Goal: Information Seeking & Learning: Learn about a topic

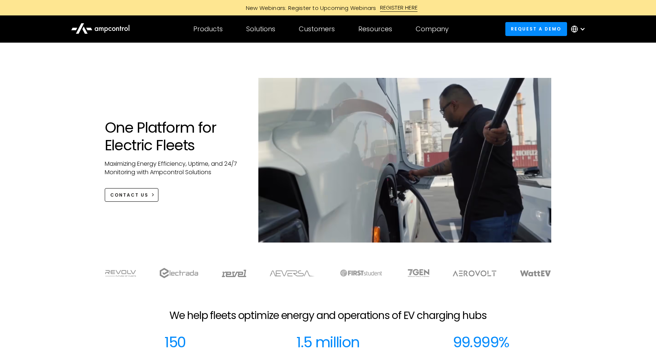
click at [207, 168] on p "Maximizing Energy Efficiency, Uptime, and 24/7 Monitoring with Ampcontrol Solut…" at bounding box center [174, 168] width 139 height 17
click at [239, 276] on img at bounding box center [234, 273] width 25 height 7
click at [224, 217] on div "One Platform for Electric Fleets Maximizing Energy Efficiency, Uptime, and 24/7…" at bounding box center [328, 167] width 462 height 179
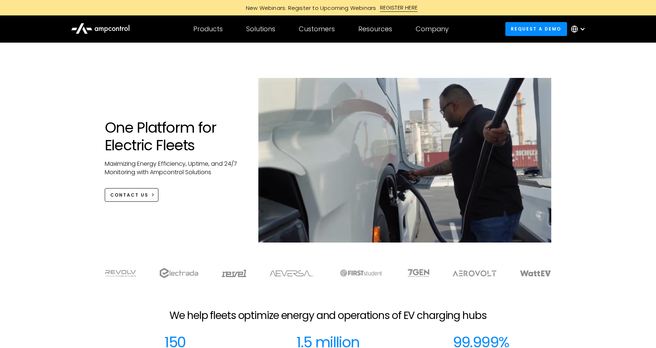
click at [210, 188] on div "One Platform for Electric Fleets Maximizing Energy Efficiency, Uptime, and 24/7…" at bounding box center [174, 160] width 154 height 83
click at [213, 173] on p "Maximizing Energy Efficiency, Uptime, and 24/7 Monitoring with Ampcontrol Solut…" at bounding box center [174, 168] width 139 height 17
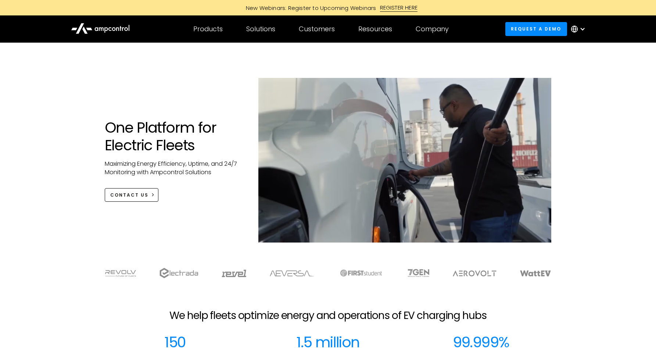
click at [213, 173] on p "Maximizing Energy Efficiency, Uptime, and 24/7 Monitoring with Ampcontrol Solut…" at bounding box center [174, 168] width 139 height 17
click at [225, 179] on div "One Platform for Electric Fleets Maximizing Energy Efficiency, Uptime, and 24/7…" at bounding box center [174, 160] width 154 height 83
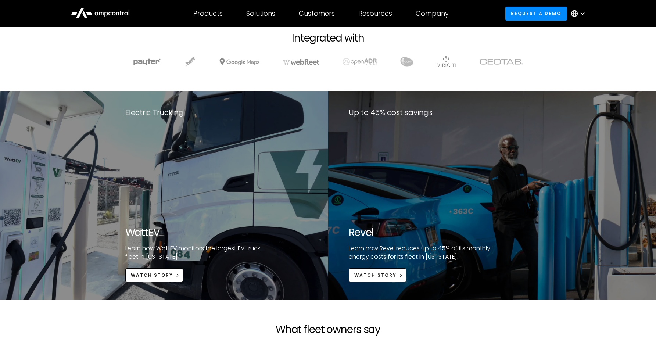
scroll to position [1240, 0]
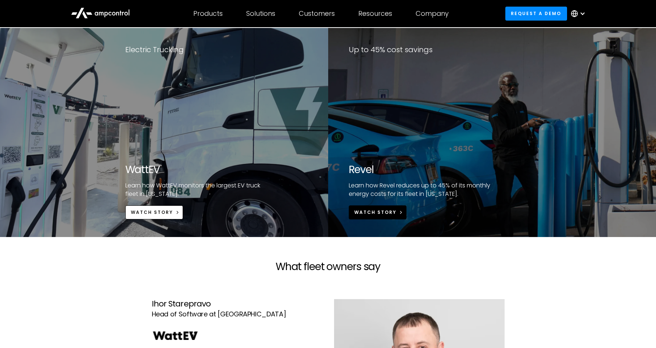
click at [381, 209] on div "Watch Story" at bounding box center [375, 212] width 42 height 7
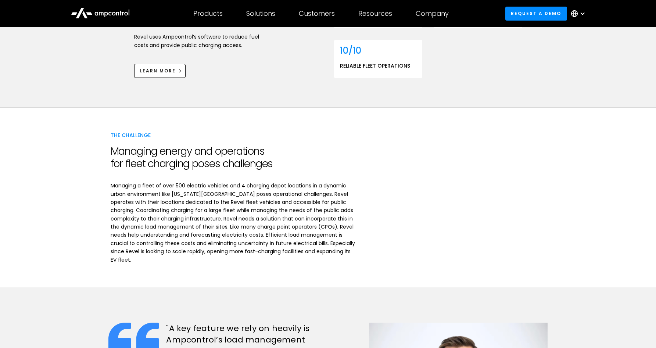
scroll to position [318, 0]
